Goal: Task Accomplishment & Management: Use online tool/utility

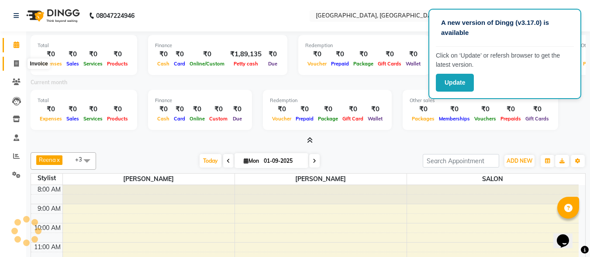
click at [17, 63] on icon at bounding box center [16, 63] width 5 height 7
select select "5370"
select select "service"
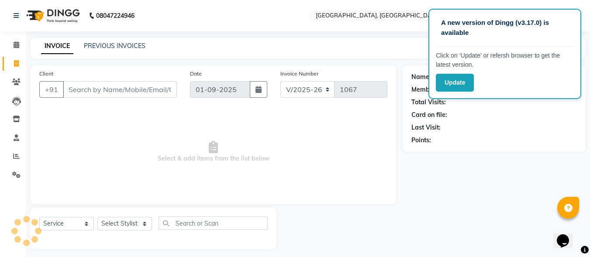
scroll to position [4, 0]
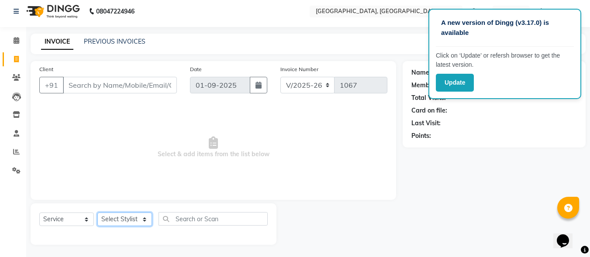
click at [130, 215] on select "Select Stylist DINGG Support Drishti [PERSON_NAME] SALON [PERSON_NAME] [PERSON_…" at bounding box center [124, 220] width 55 height 14
click at [133, 219] on select "Select Stylist DINGG Support Drishti [PERSON_NAME] SALON [PERSON_NAME] [PERSON_…" at bounding box center [124, 220] width 55 height 14
select select "86531"
click at [97, 213] on select "Select Stylist DINGG Support Drishti [PERSON_NAME] SALON [PERSON_NAME] [PERSON_…" at bounding box center [124, 220] width 55 height 14
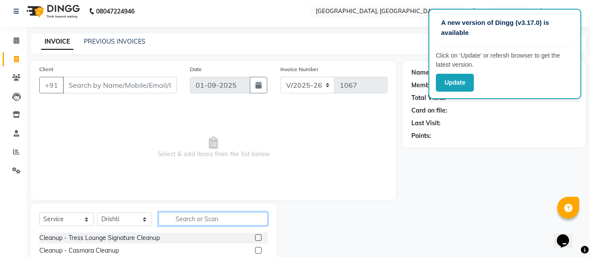
click at [193, 222] on input "text" at bounding box center [213, 219] width 109 height 14
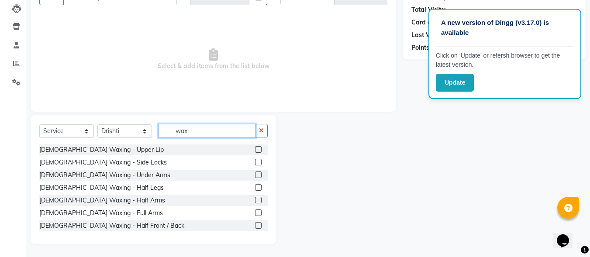
type input "wax"
click at [255, 212] on label at bounding box center [258, 213] width 7 height 7
click at [255, 212] on input "checkbox" at bounding box center [258, 214] width 6 height 6
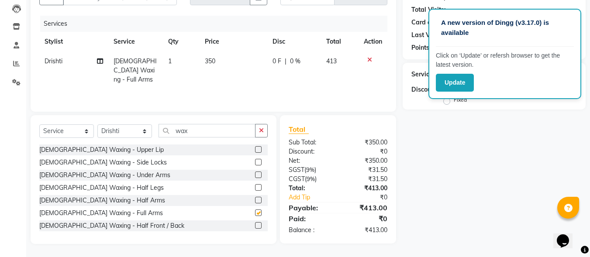
checkbox input "false"
click at [255, 174] on label at bounding box center [258, 174] width 7 height 7
click at [255, 174] on input "checkbox" at bounding box center [258, 175] width 6 height 6
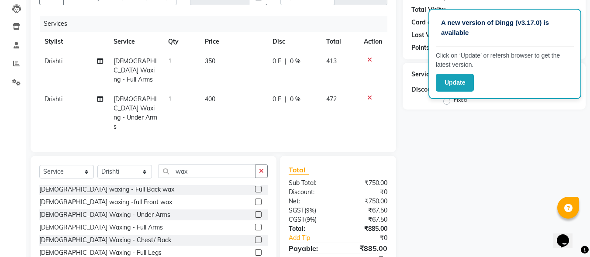
click at [255, 212] on label at bounding box center [258, 215] width 7 height 7
click at [255, 212] on input "checkbox" at bounding box center [258, 215] width 6 height 6
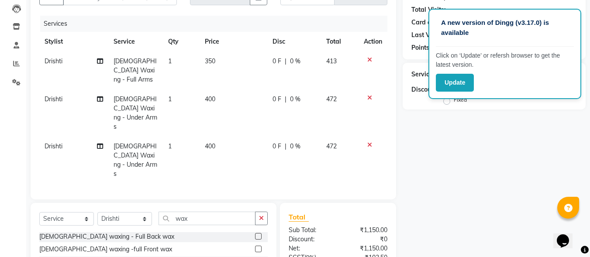
checkbox input "false"
click at [368, 95] on icon at bounding box center [370, 98] width 5 height 6
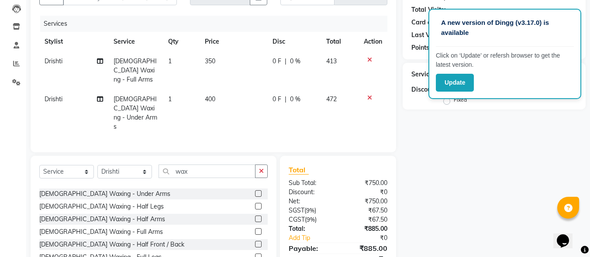
scroll to position [0, 0]
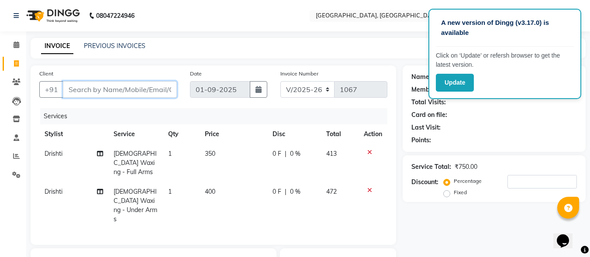
click at [139, 88] on input "Client" at bounding box center [120, 89] width 114 height 17
type input "8"
type input "0"
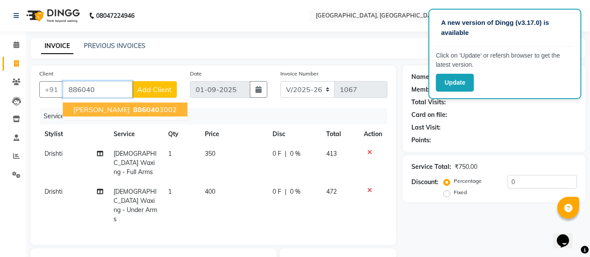
click at [143, 103] on button "[PERSON_NAME] 886040 3002" at bounding box center [125, 110] width 125 height 14
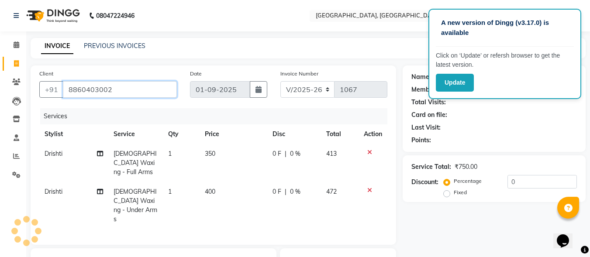
type input "8860403002"
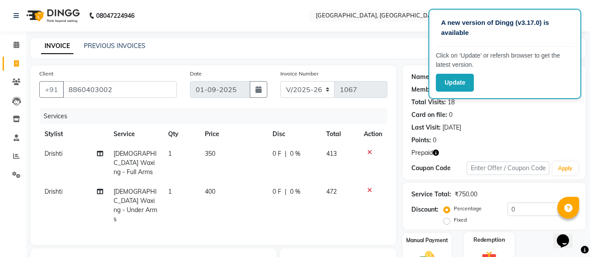
scroll to position [87, 0]
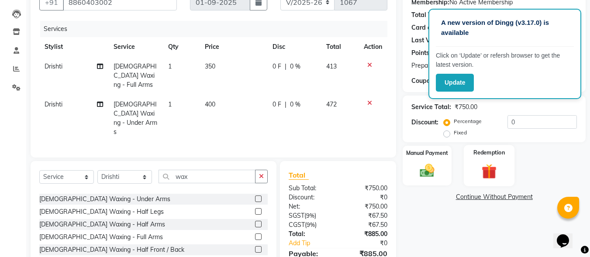
click at [488, 164] on img at bounding box center [489, 171] width 24 height 19
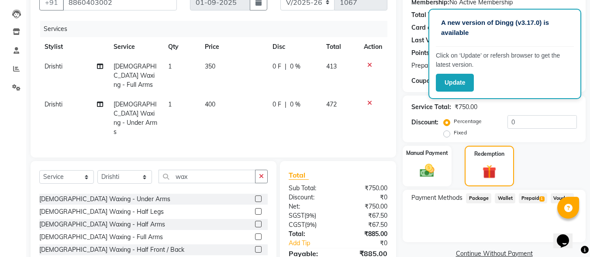
click at [538, 197] on span "Prepaid 1" at bounding box center [533, 199] width 28 height 10
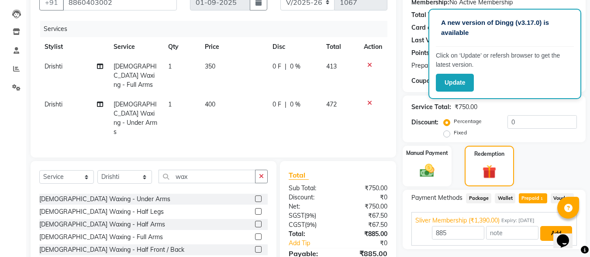
click at [550, 233] on button "Add" at bounding box center [557, 233] width 32 height 15
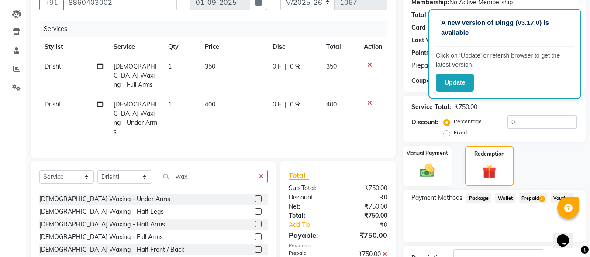
scroll to position [153, 0]
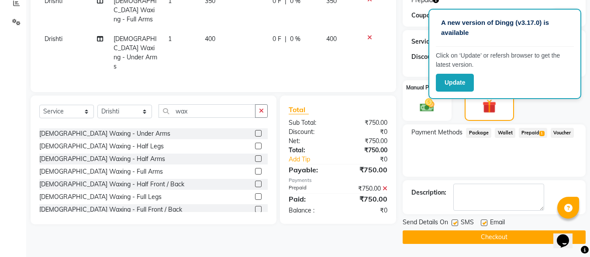
click at [499, 241] on button "Checkout" at bounding box center [494, 238] width 183 height 14
click at [533, 236] on button "Checkout" at bounding box center [494, 238] width 183 height 14
click at [533, 236] on div "Checkout" at bounding box center [494, 238] width 183 height 14
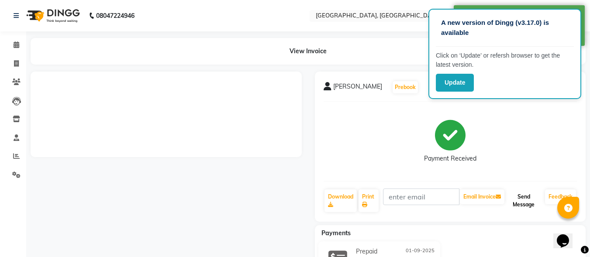
click at [520, 210] on button "Send Message" at bounding box center [524, 201] width 35 height 23
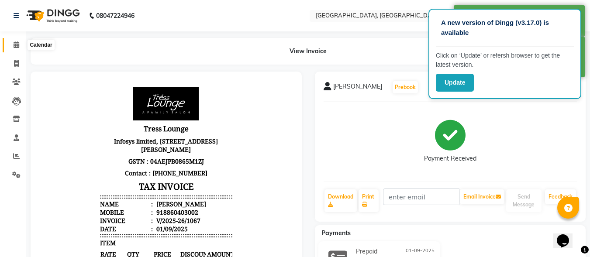
click at [15, 49] on span at bounding box center [16, 45] width 15 height 10
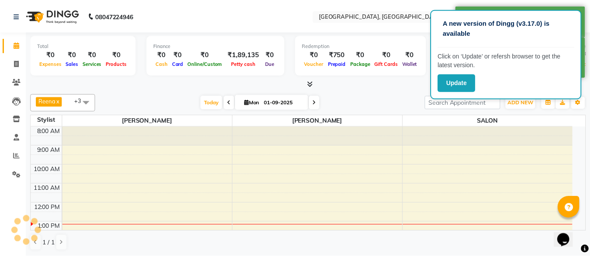
scroll to position [97, 0]
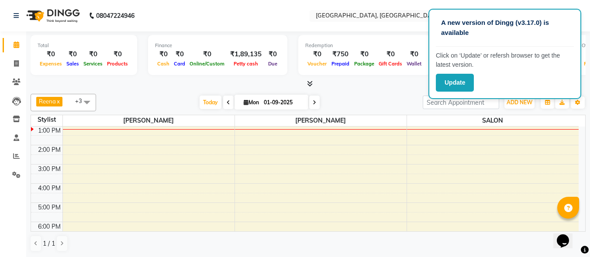
click at [311, 83] on icon at bounding box center [310, 83] width 6 height 7
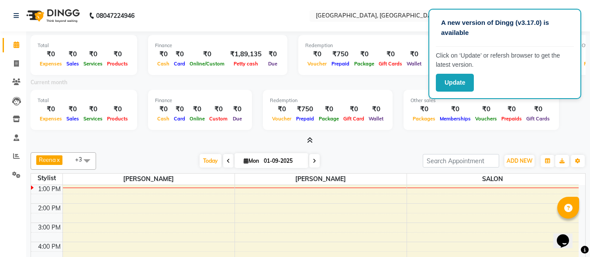
drag, startPoint x: 229, startPoint y: 85, endPoint x: 209, endPoint y: 87, distance: 20.1
click at [209, 87] on div "Current month" at bounding box center [308, 84] width 569 height 12
click at [310, 139] on icon at bounding box center [310, 140] width 6 height 7
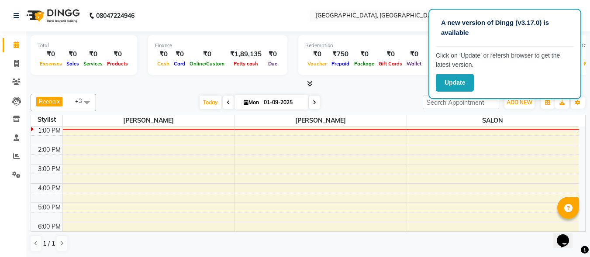
click at [311, 85] on icon at bounding box center [310, 83] width 6 height 7
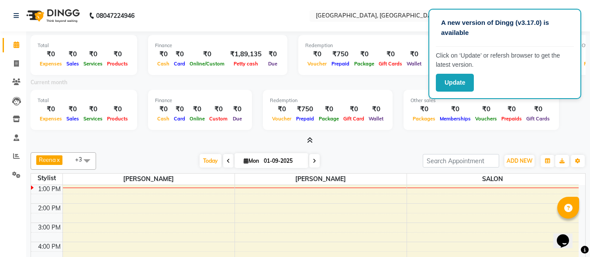
click at [310, 139] on icon at bounding box center [310, 140] width 6 height 7
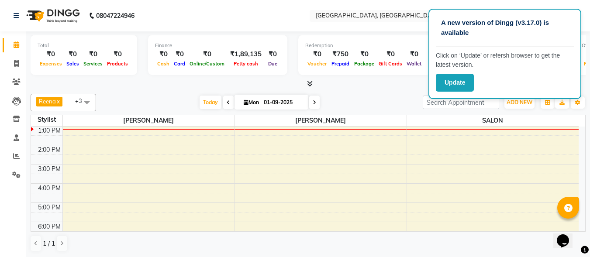
click at [309, 84] on icon at bounding box center [310, 83] width 6 height 7
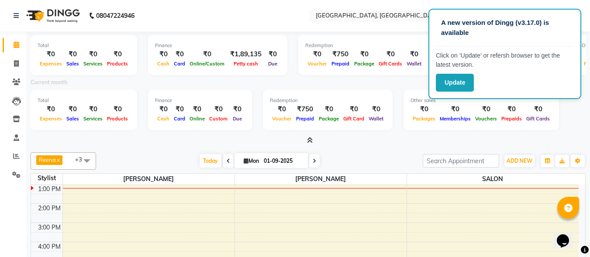
click at [309, 141] on icon at bounding box center [310, 140] width 6 height 7
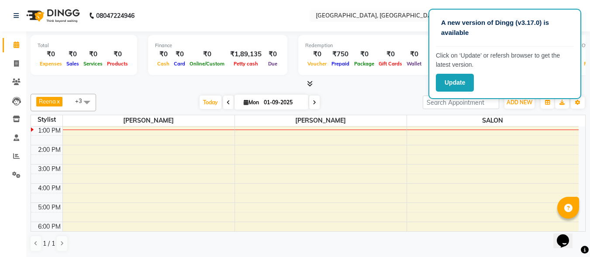
click at [311, 84] on icon at bounding box center [310, 83] width 6 height 7
